Goal: Transaction & Acquisition: Purchase product/service

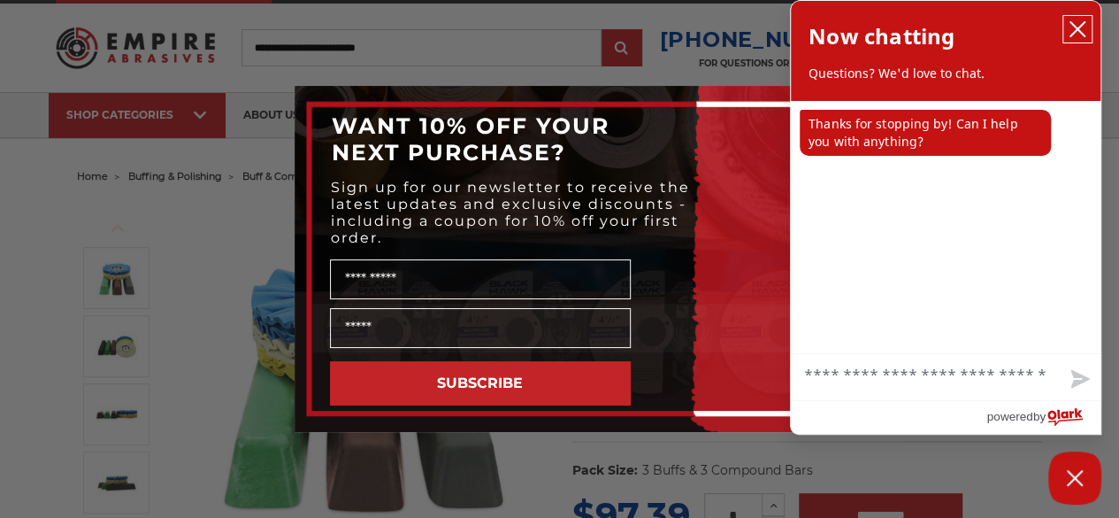
click at [1078, 26] on icon "close chatbox" at bounding box center [1078, 29] width 18 height 18
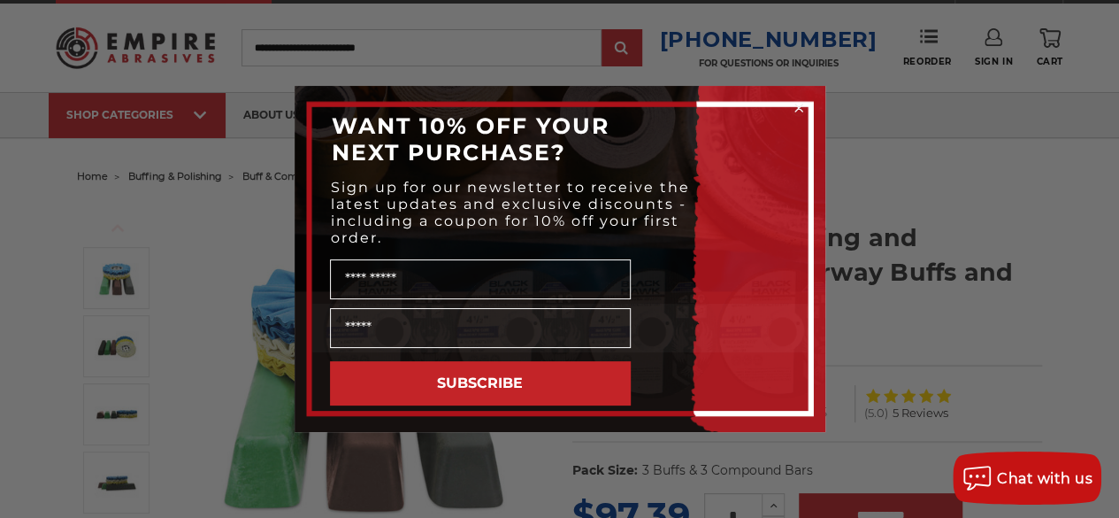
click at [802, 107] on circle "Close dialog" at bounding box center [798, 108] width 17 height 17
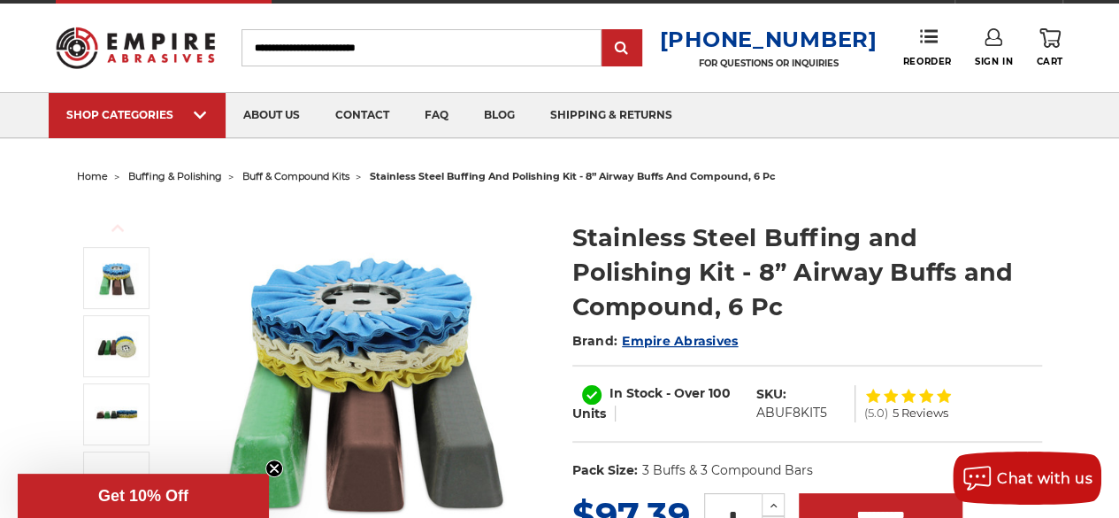
click at [182, 36] on img at bounding box center [135, 48] width 158 height 62
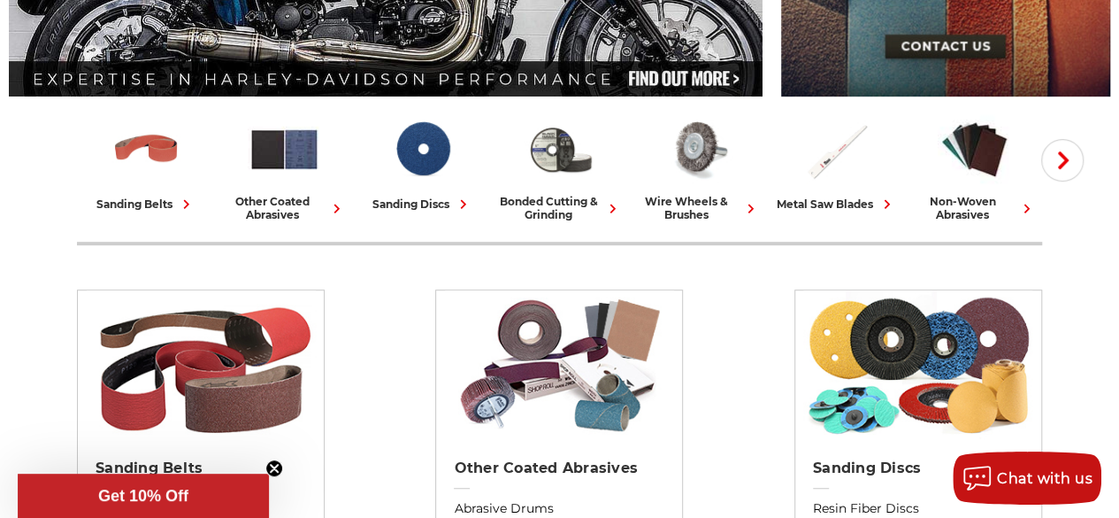
scroll to position [389, 0]
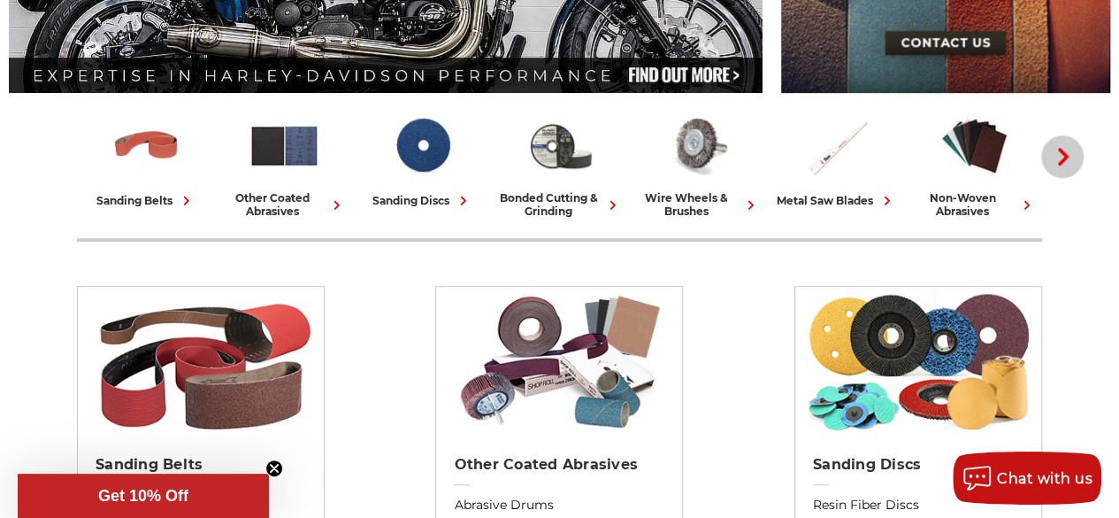
click at [1072, 147] on button "Next" at bounding box center [1062, 156] width 42 height 42
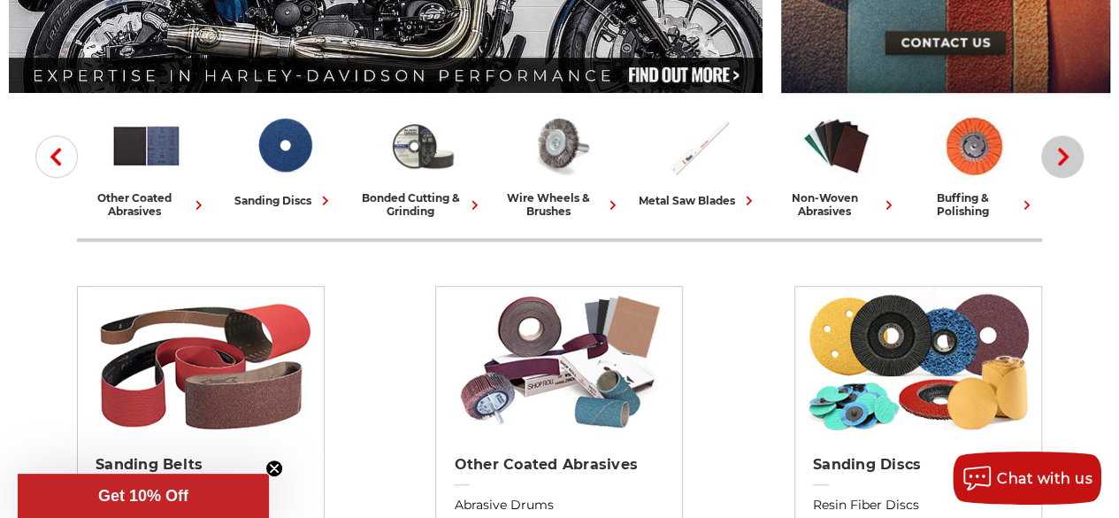
click at [1072, 147] on button "Next" at bounding box center [1062, 156] width 42 height 42
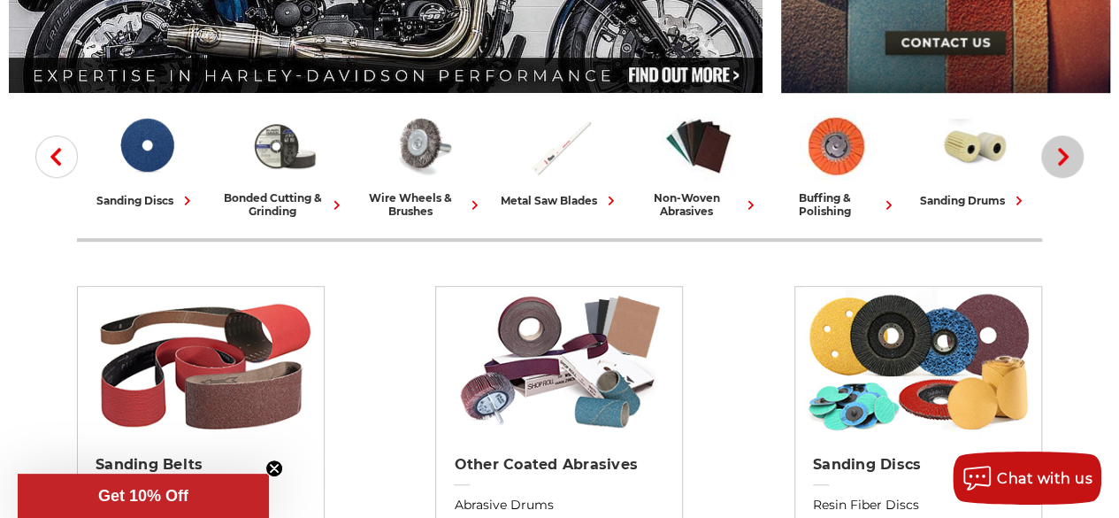
click at [1072, 147] on button "Next" at bounding box center [1062, 156] width 42 height 42
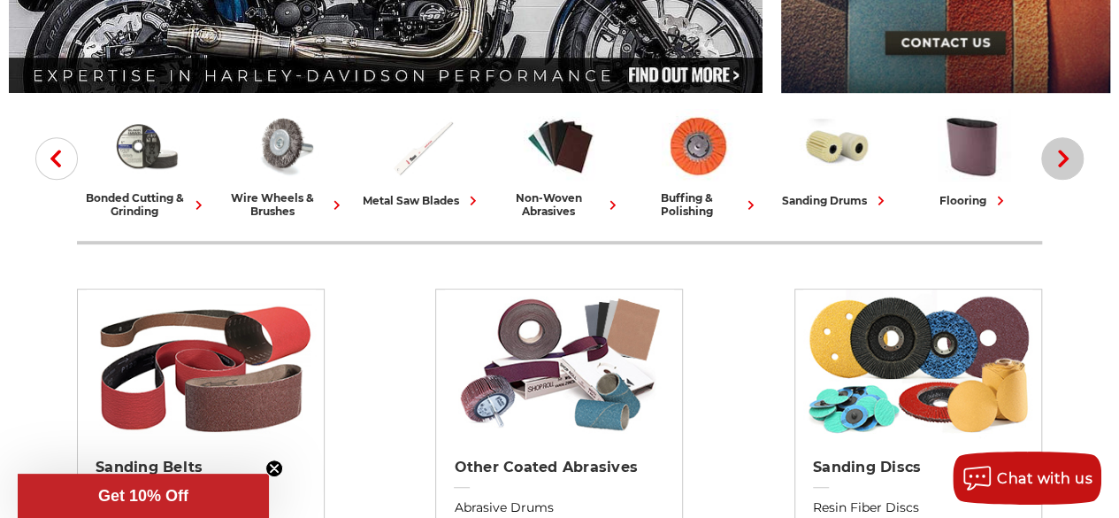
click at [1072, 147] on button "Next" at bounding box center [1062, 158] width 42 height 42
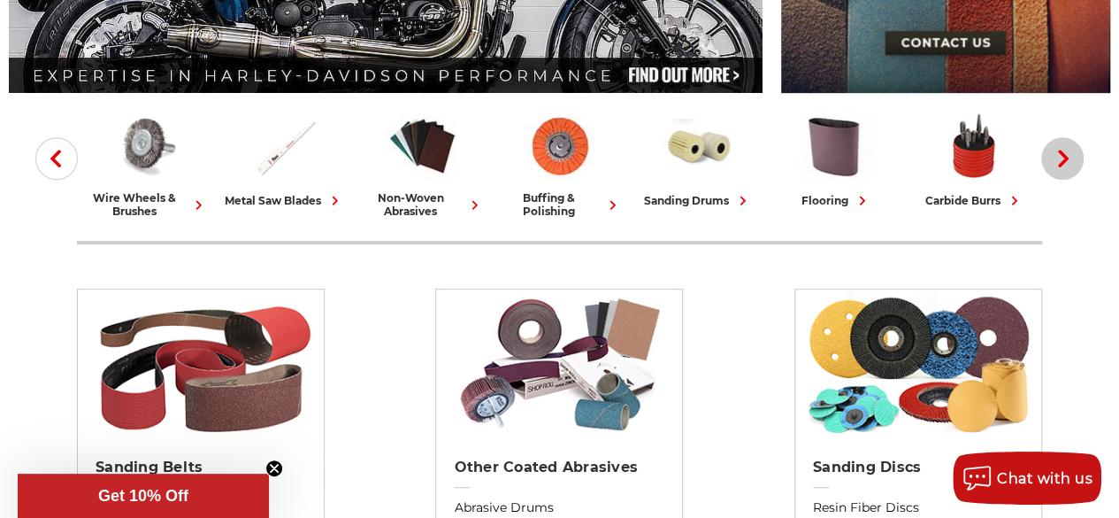
click at [1072, 147] on button "Next" at bounding box center [1062, 158] width 42 height 42
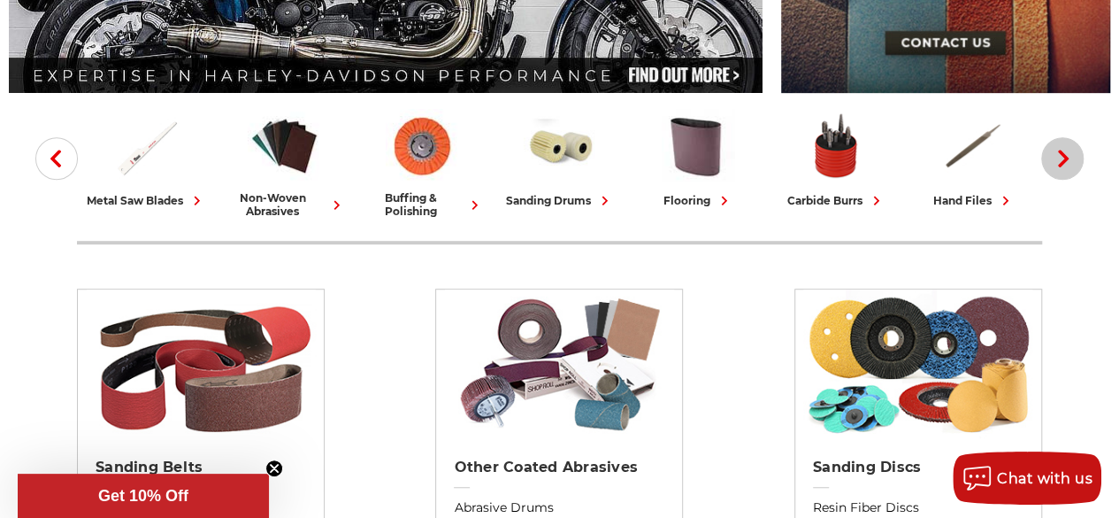
click at [1072, 147] on button "Next" at bounding box center [1062, 158] width 42 height 42
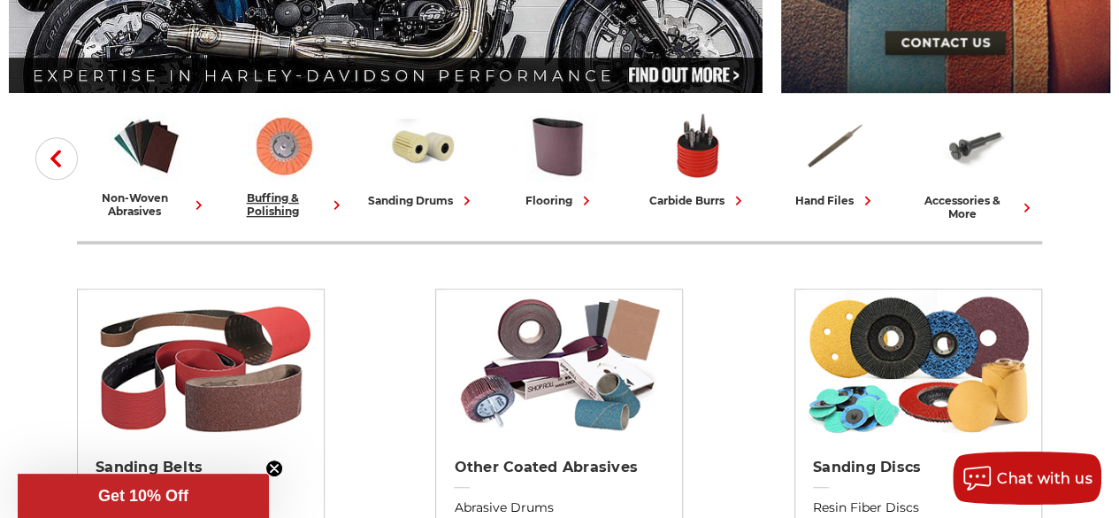
click at [288, 125] on img at bounding box center [284, 145] width 73 height 73
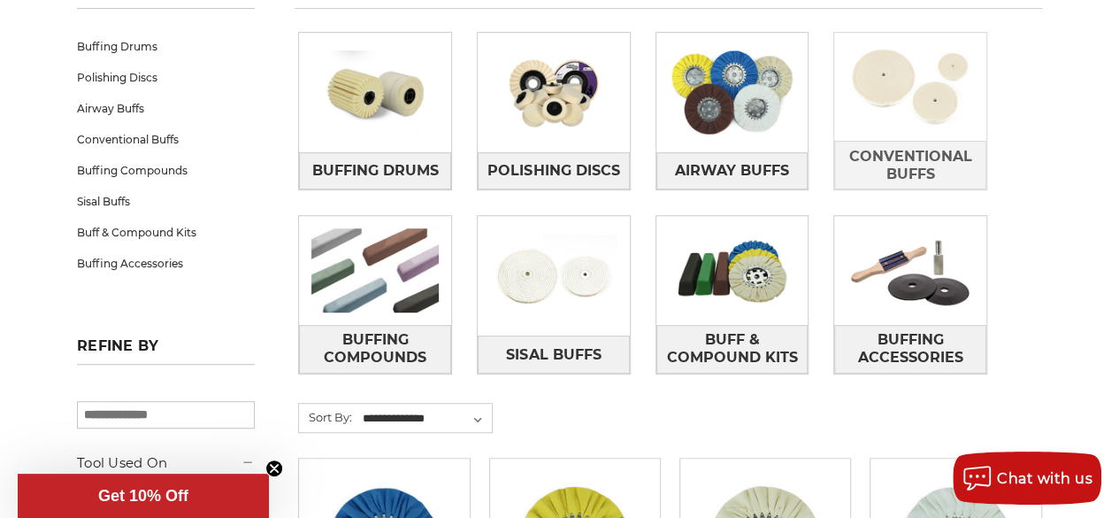
scroll to position [307, 0]
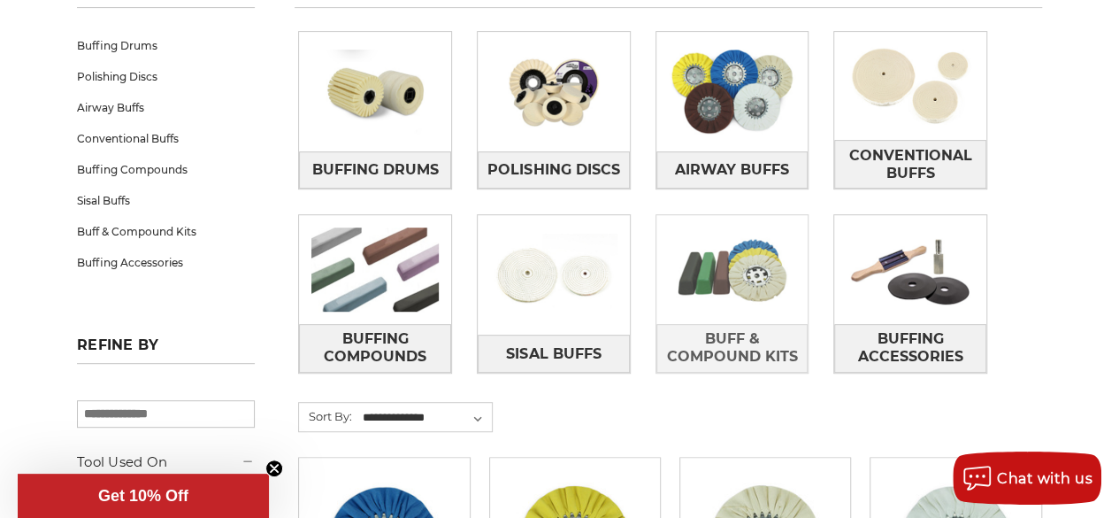
click at [714, 301] on img at bounding box center [732, 269] width 152 height 108
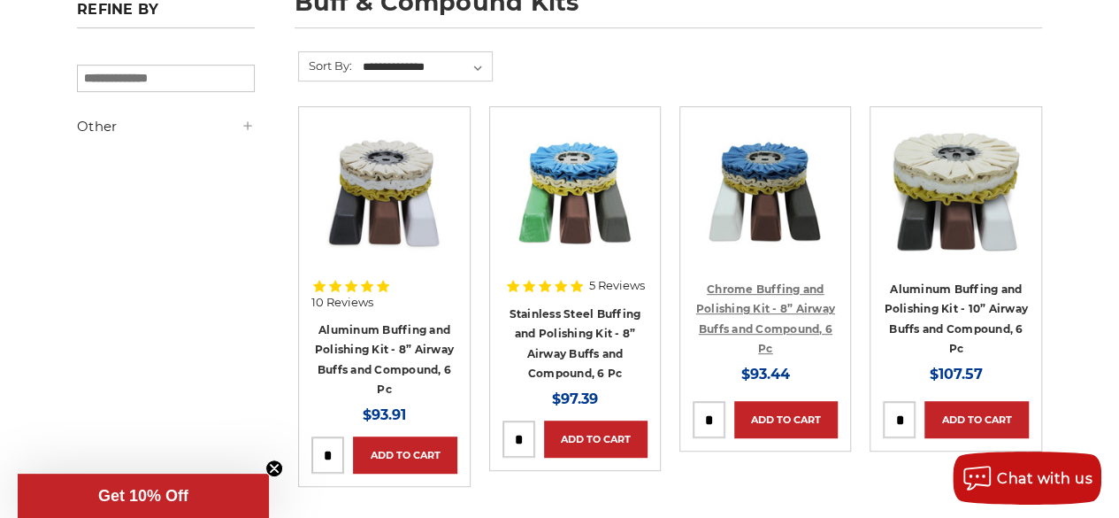
scroll to position [286, 0]
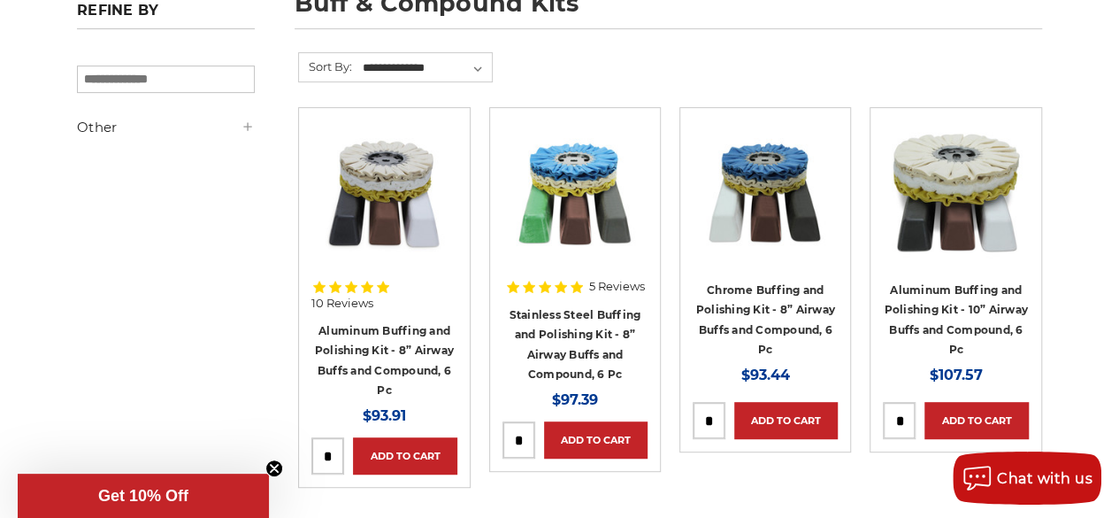
click at [773, 180] on img at bounding box center [765, 191] width 142 height 142
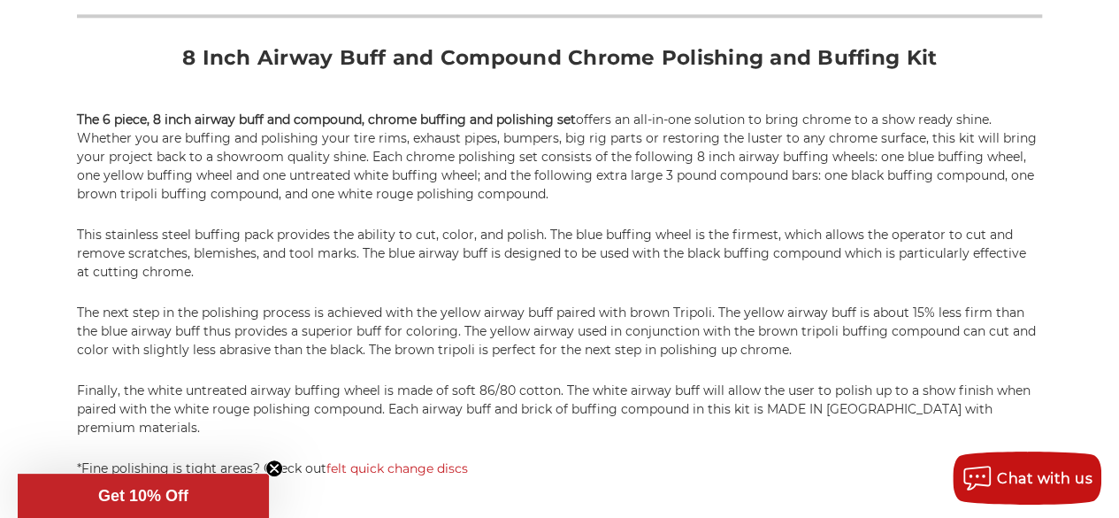
scroll to position [1135, 0]
